Goal: Book appointment/travel/reservation

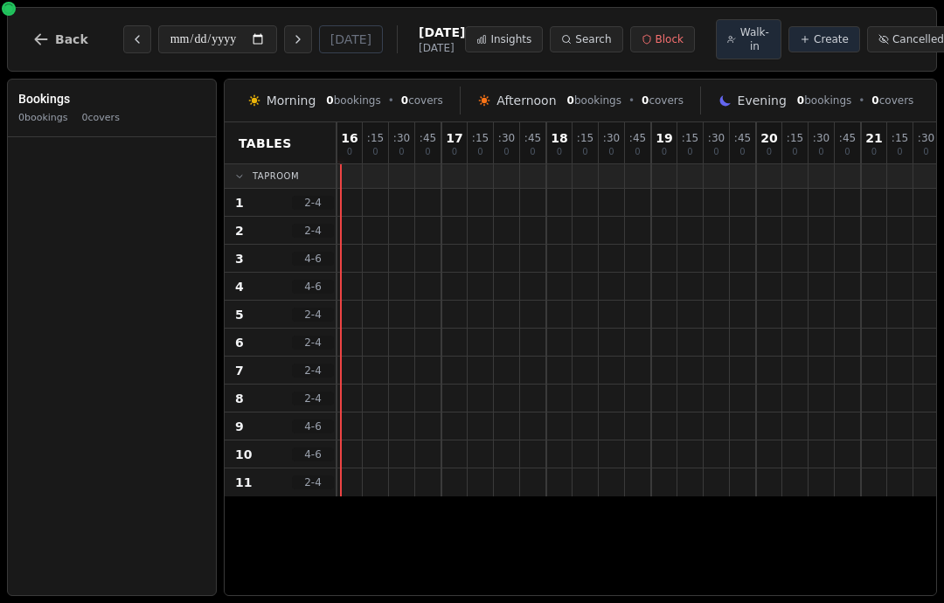
click at [135, 48] on button "Previous day" at bounding box center [137, 39] width 28 height 28
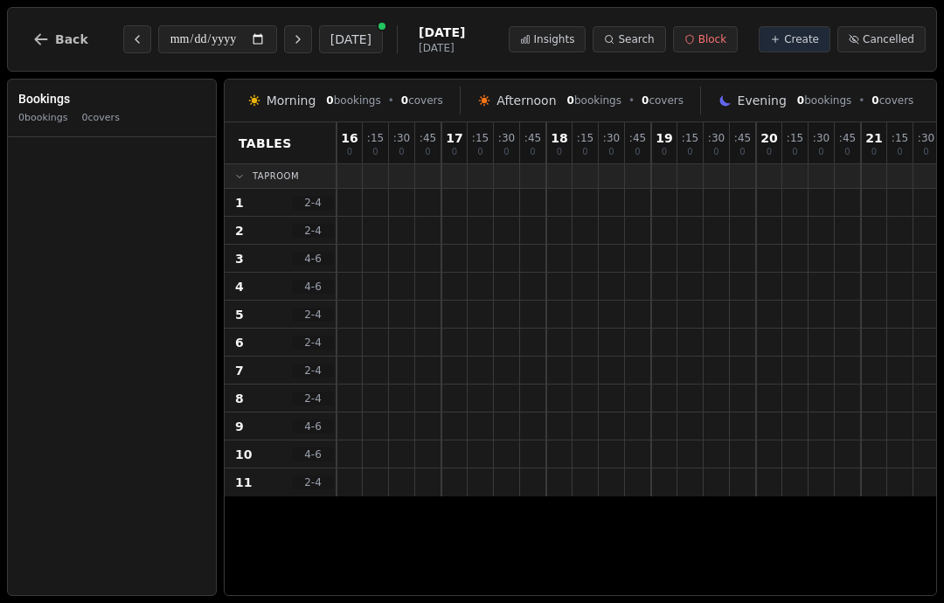
click at [296, 39] on icon "Next day" at bounding box center [297, 39] width 3 height 7
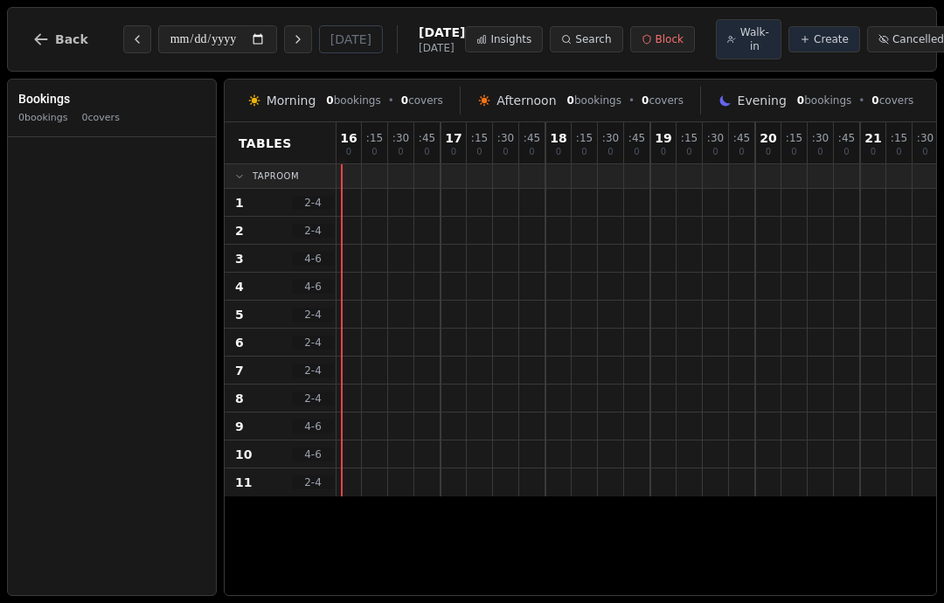
scroll to position [0, 1]
click at [284, 48] on button "Next day" at bounding box center [298, 39] width 28 height 28
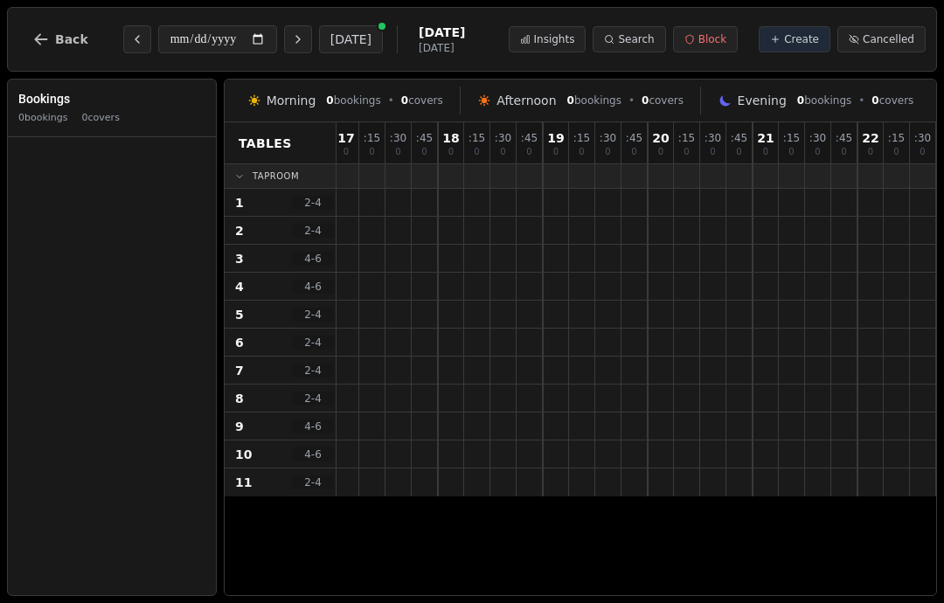
scroll to position [0, 108]
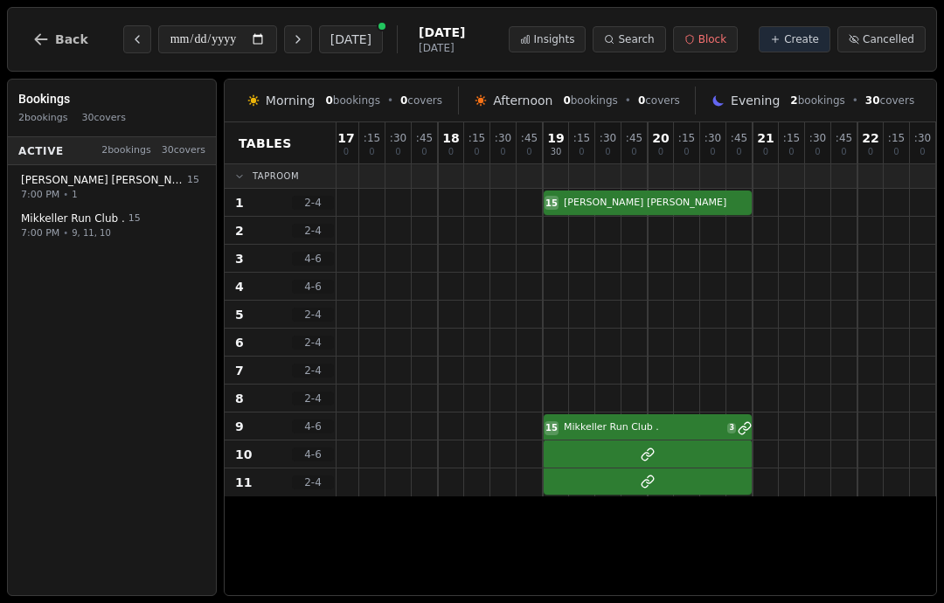
click at [284, 36] on button "Next day" at bounding box center [298, 39] width 28 height 28
type input "**********"
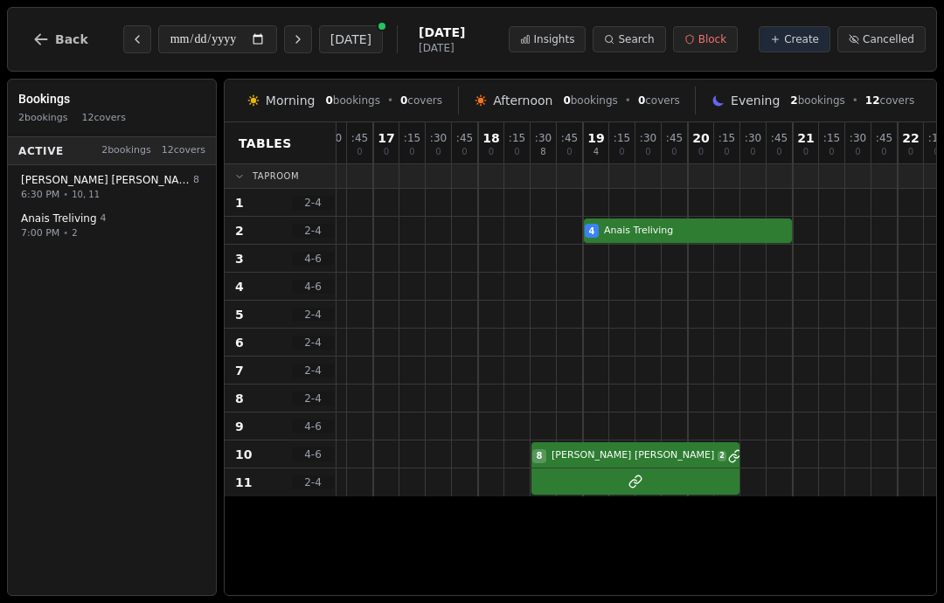
scroll to position [0, 481]
click at [657, 218] on div at bounding box center [654, 230] width 26 height 27
select select "****"
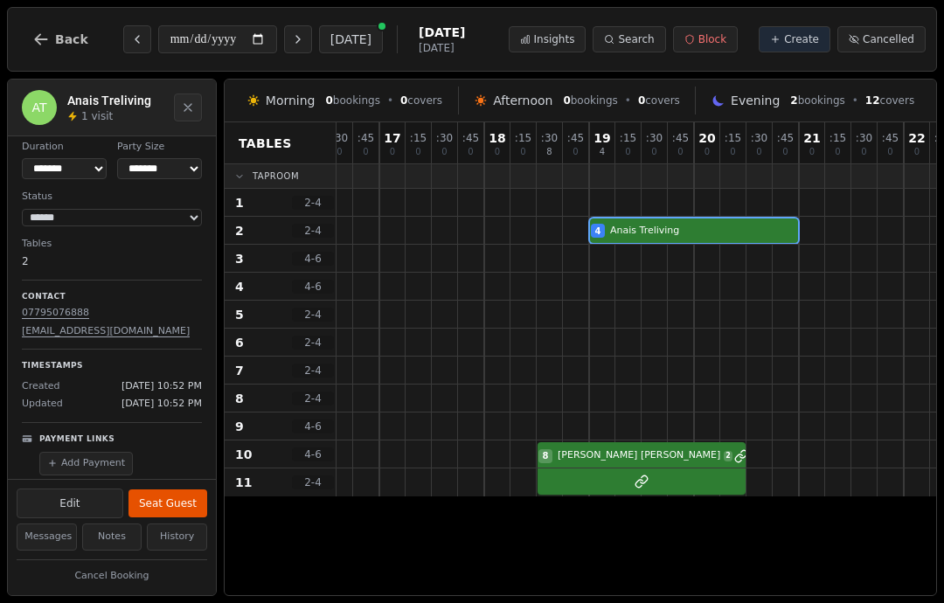
scroll to position [49, 0]
select select "*"
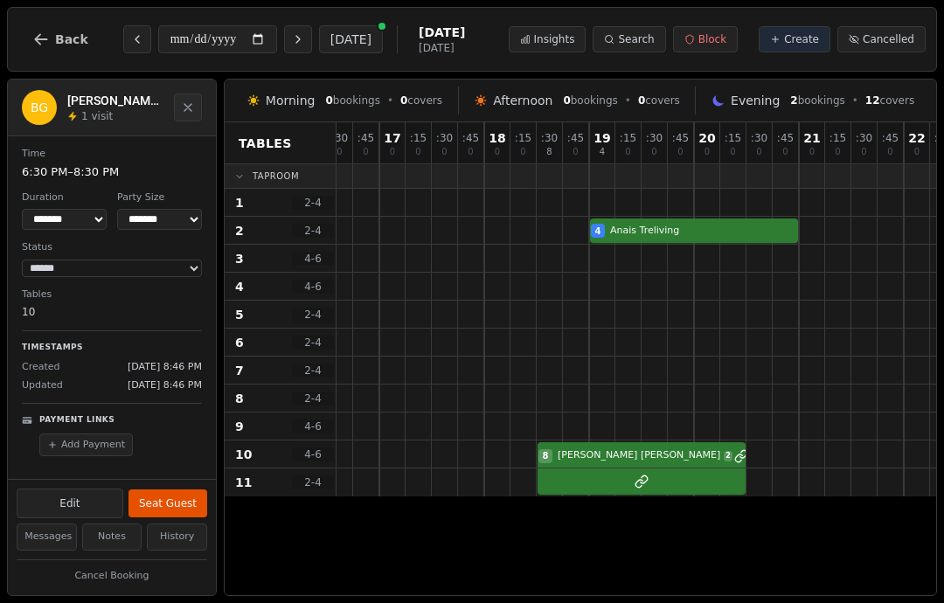
click at [607, 456] on div "8 [PERSON_NAME] 2" at bounding box center [418, 454] width 1127 height 28
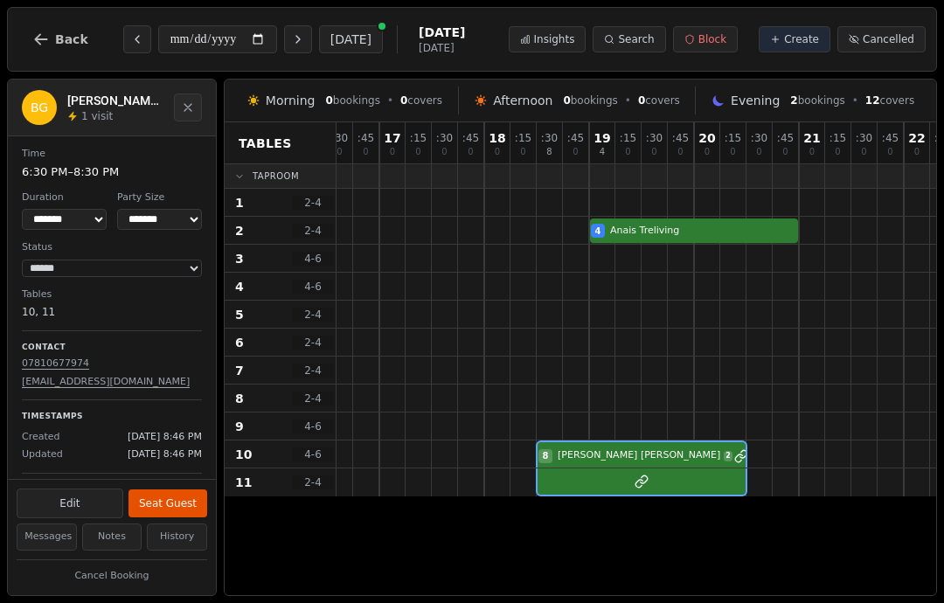
click at [59, 35] on span "Back" at bounding box center [71, 39] width 33 height 12
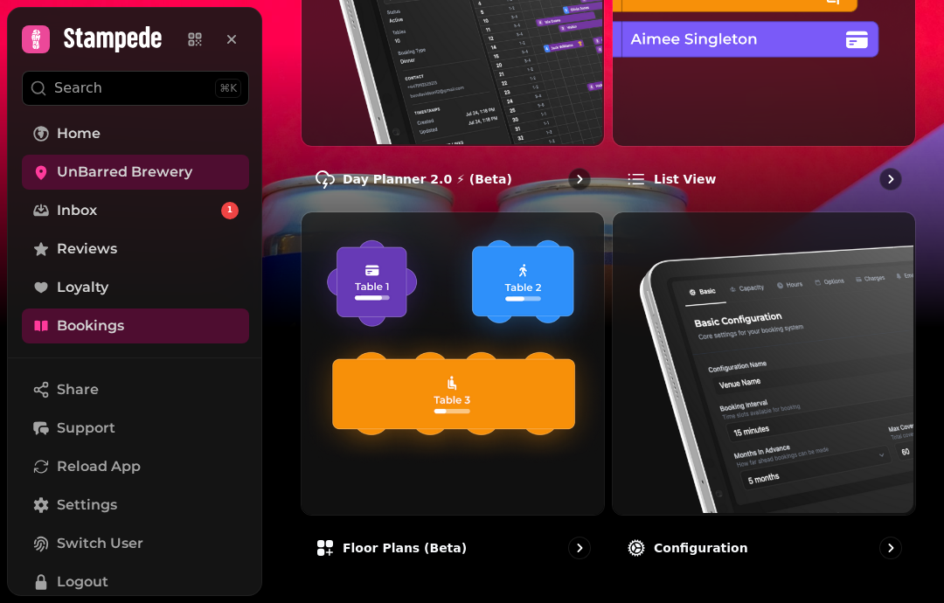
scroll to position [363, 0]
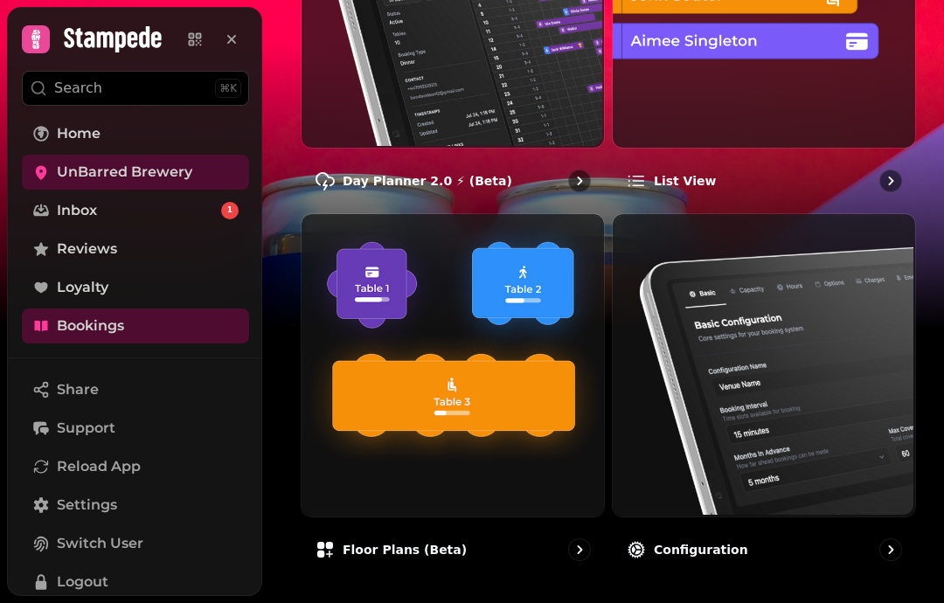
click at [86, 296] on span "Loyalty" at bounding box center [83, 287] width 52 height 21
click at [68, 316] on span "Bookings" at bounding box center [90, 325] width 67 height 21
click at [93, 169] on span "UnBarred Brewery" at bounding box center [124, 172] width 135 height 21
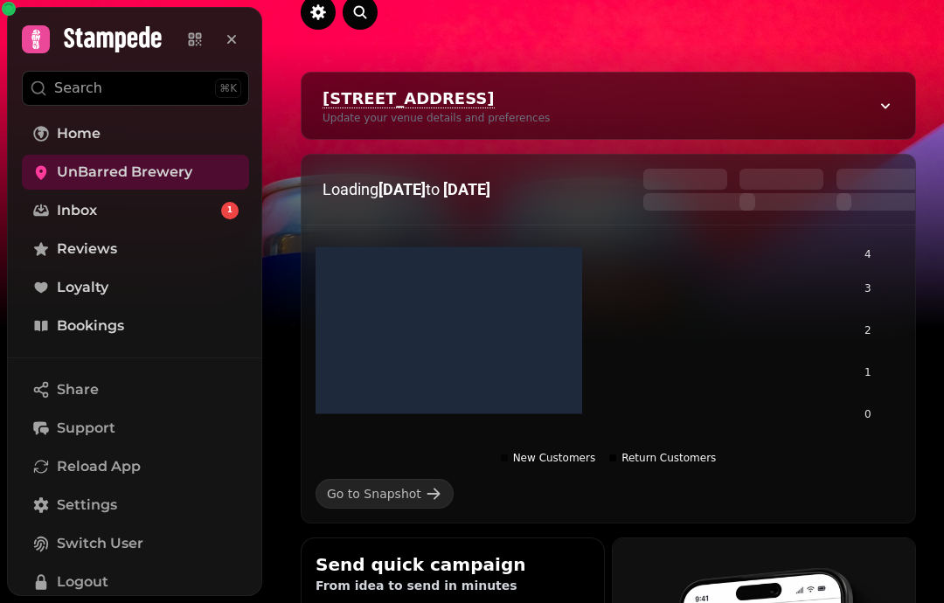
scroll to position [95, 0]
click at [86, 135] on span "Home" at bounding box center [79, 133] width 44 height 21
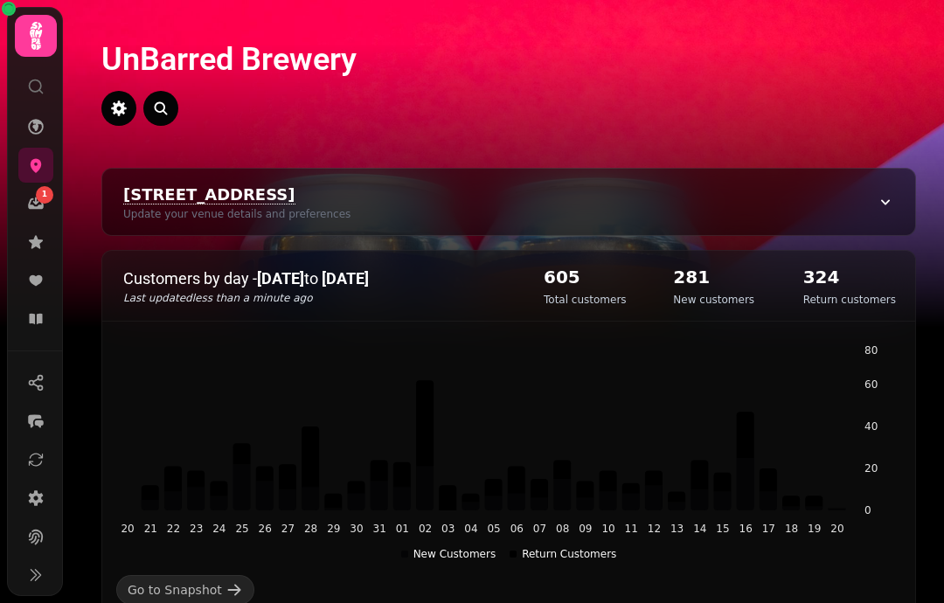
click at [44, 318] on icon at bounding box center [35, 318] width 17 height 17
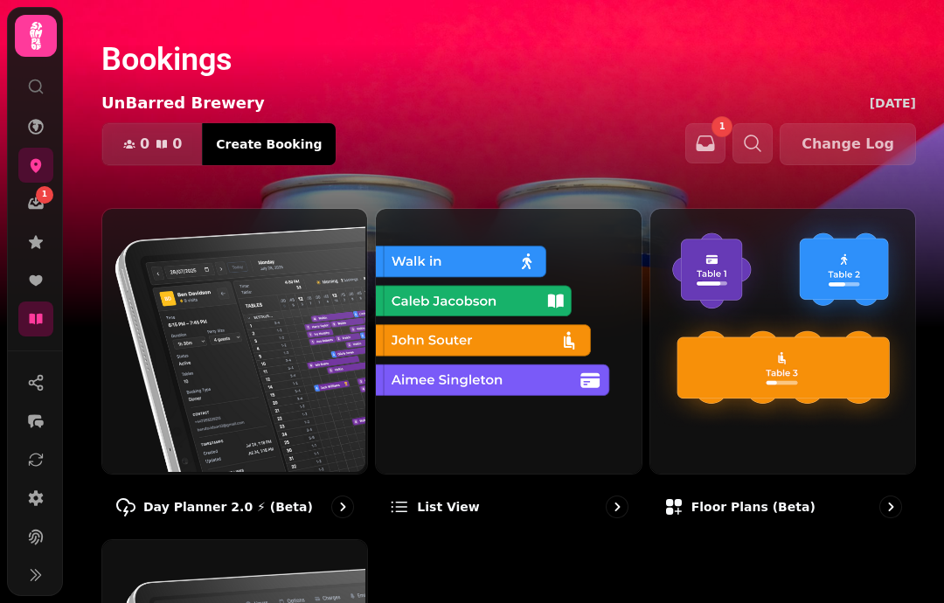
click at [427, 508] on p "List view" at bounding box center [448, 506] width 62 height 17
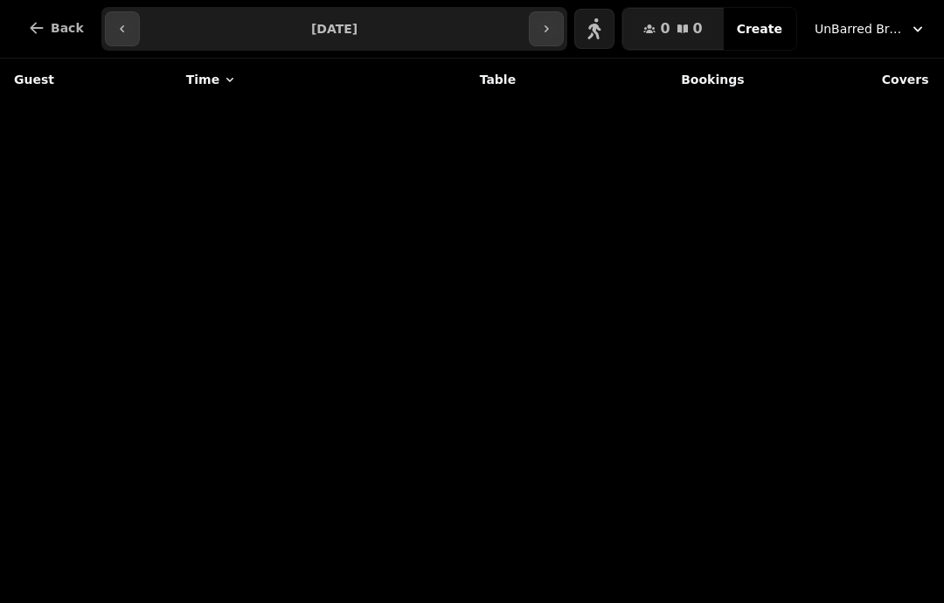
click at [56, 19] on button "Back" at bounding box center [56, 28] width 84 height 42
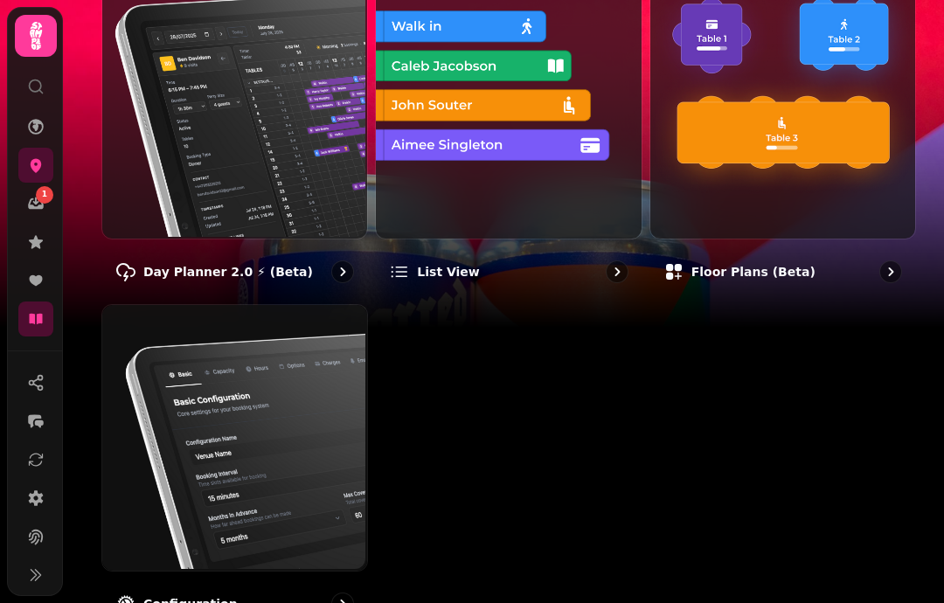
scroll to position [221, 0]
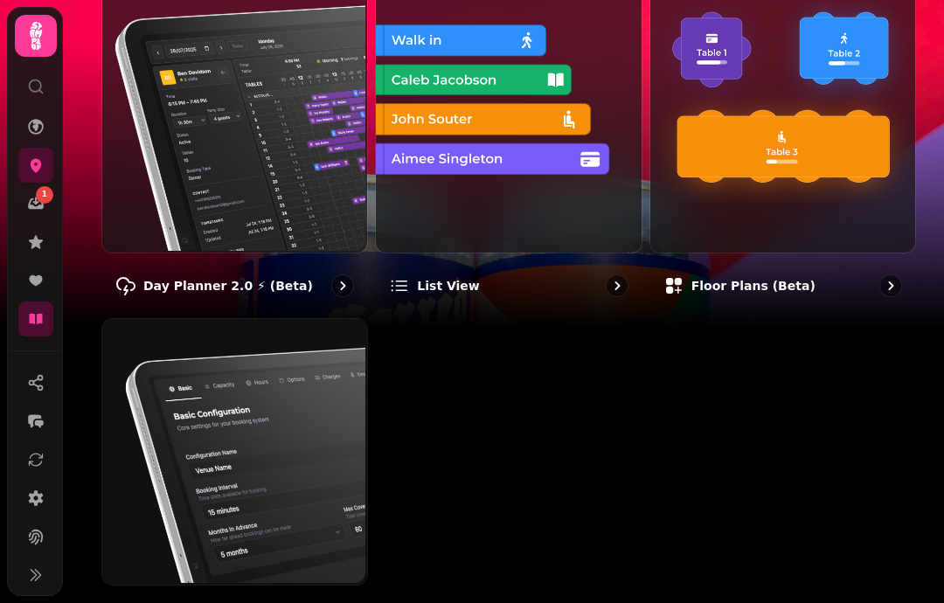
click at [218, 156] on img at bounding box center [232, 118] width 265 height 265
